Goal: Task Accomplishment & Management: Complete application form

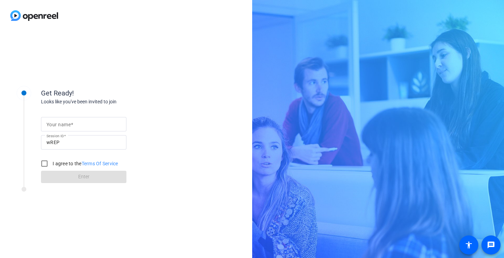
click at [63, 125] on mat-label "Your name" at bounding box center [59, 124] width 24 height 5
click at [63, 125] on input "Your name" at bounding box center [84, 124] width 75 height 8
type input "[PERSON_NAME] Id-Deen"
click at [43, 163] on input "I agree to the Terms Of Service" at bounding box center [45, 164] width 14 height 14
checkbox input "true"
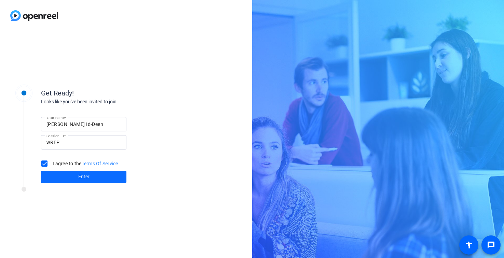
click at [70, 178] on span at bounding box center [83, 177] width 85 height 16
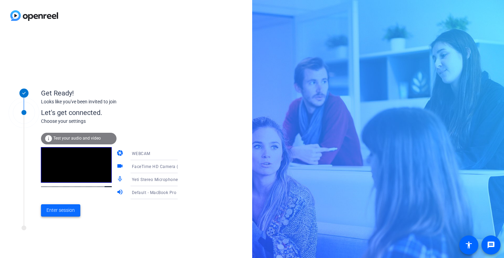
click at [62, 210] on span "Enter session" at bounding box center [61, 210] width 28 height 7
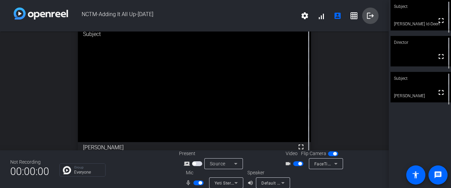
click at [370, 18] on mat-icon "logout" at bounding box center [371, 16] width 8 height 8
